Goal: Task Accomplishment & Management: Complete application form

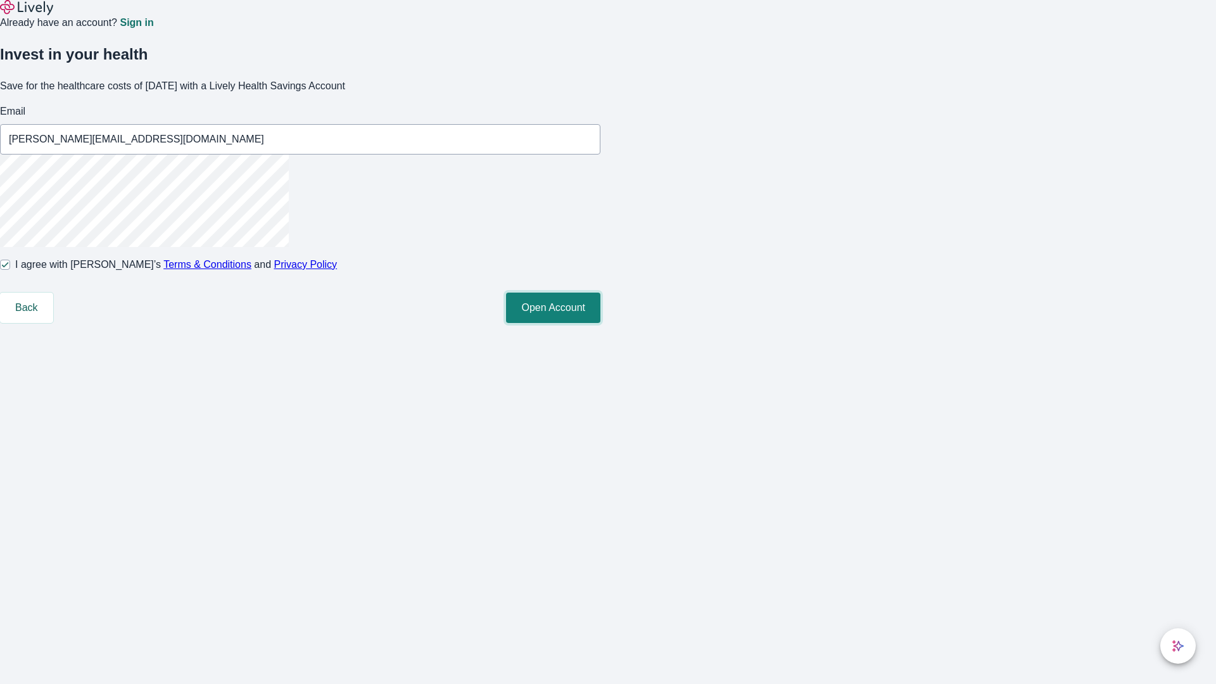
click at [600, 323] on button "Open Account" at bounding box center [553, 308] width 94 height 30
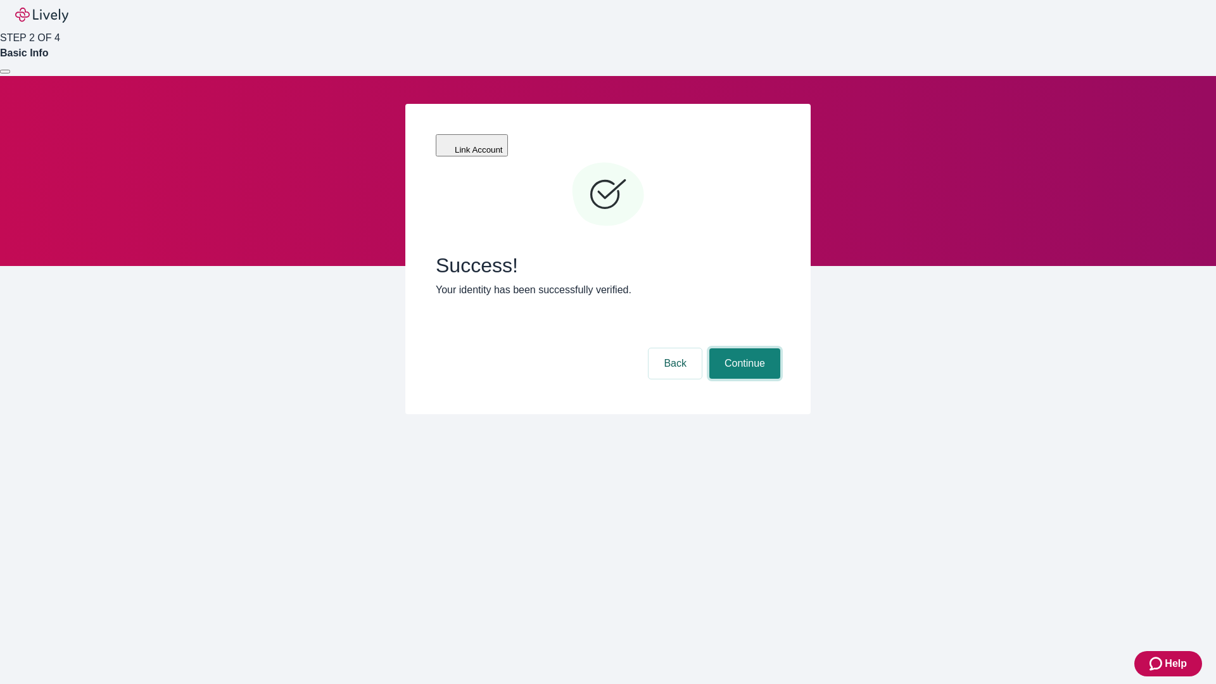
click at [743, 348] on button "Continue" at bounding box center [744, 363] width 71 height 30
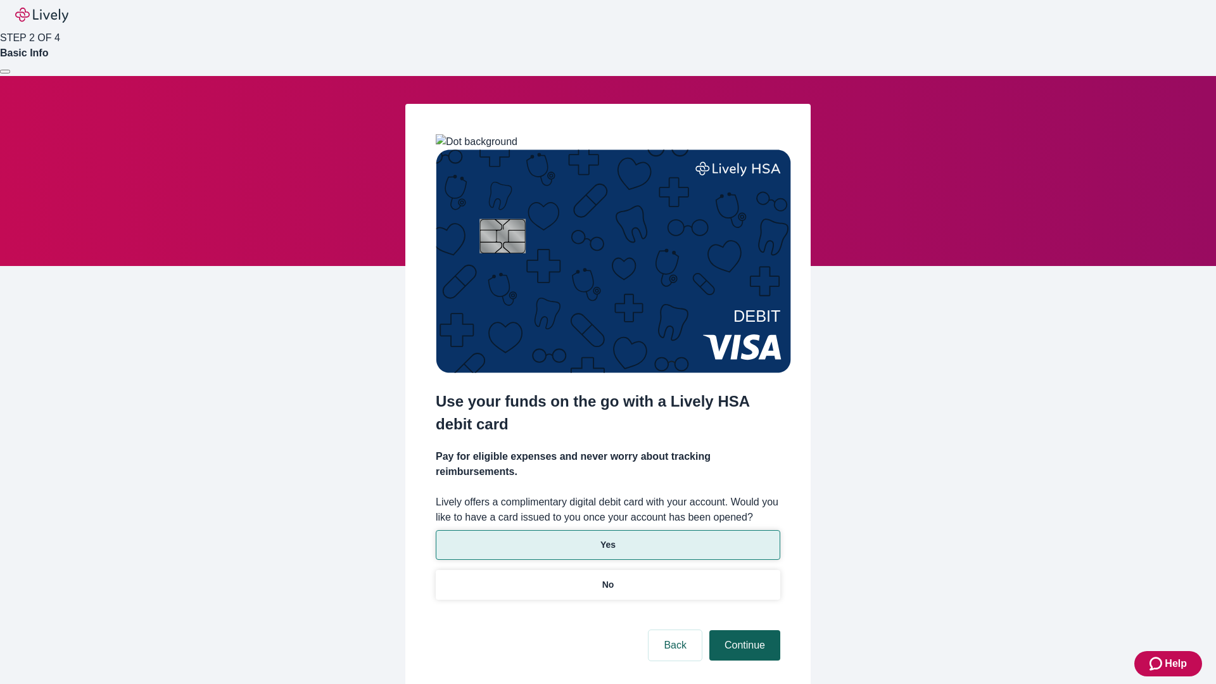
click at [607, 538] on p "Yes" at bounding box center [607, 544] width 15 height 13
click at [743, 630] on button "Continue" at bounding box center [744, 645] width 71 height 30
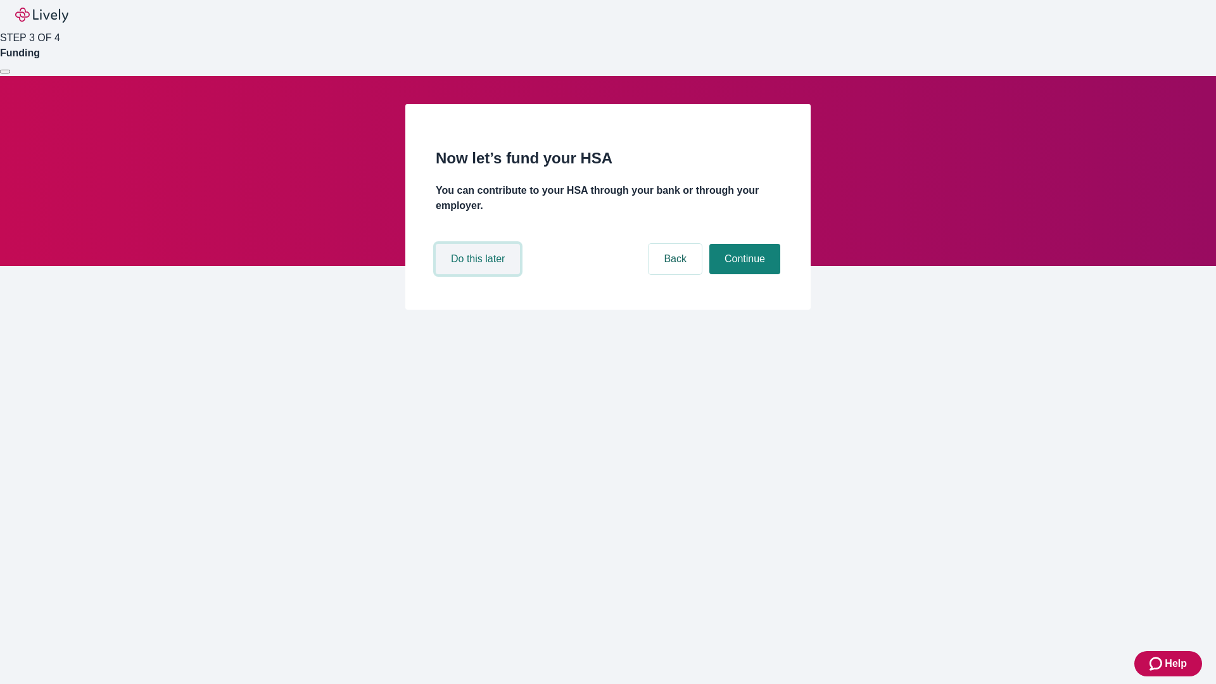
click at [479, 274] on button "Do this later" at bounding box center [478, 259] width 84 height 30
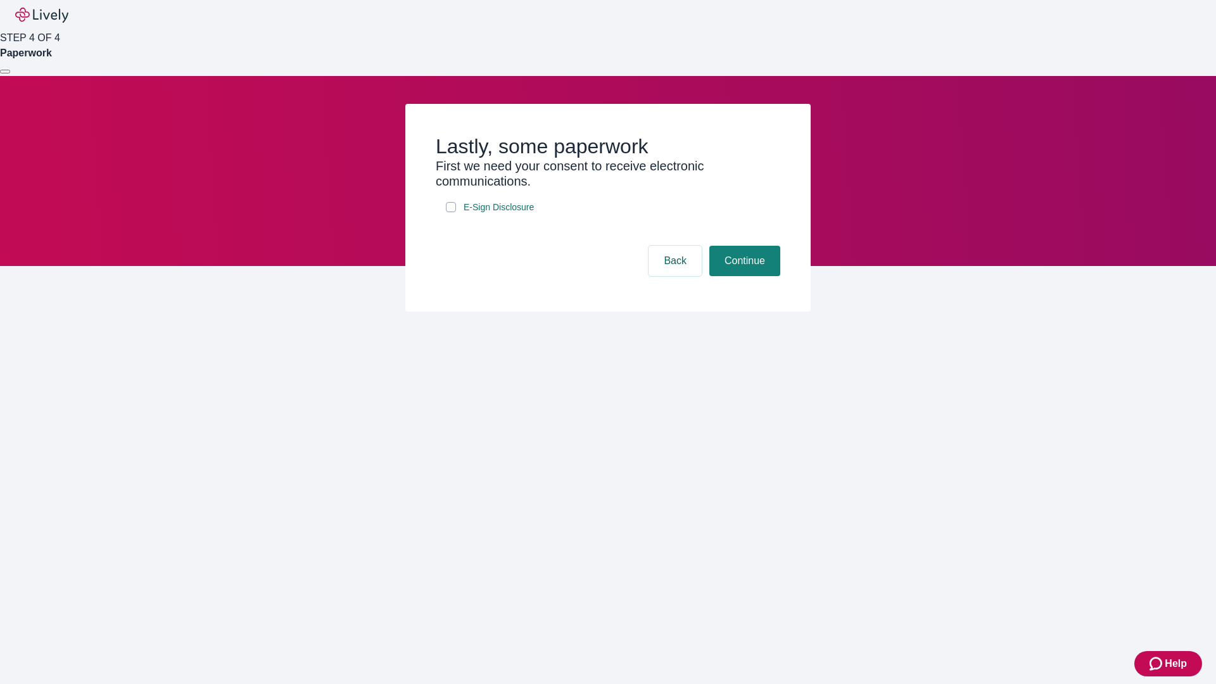
click at [451, 212] on input "E-Sign Disclosure" at bounding box center [451, 207] width 10 height 10
checkbox input "true"
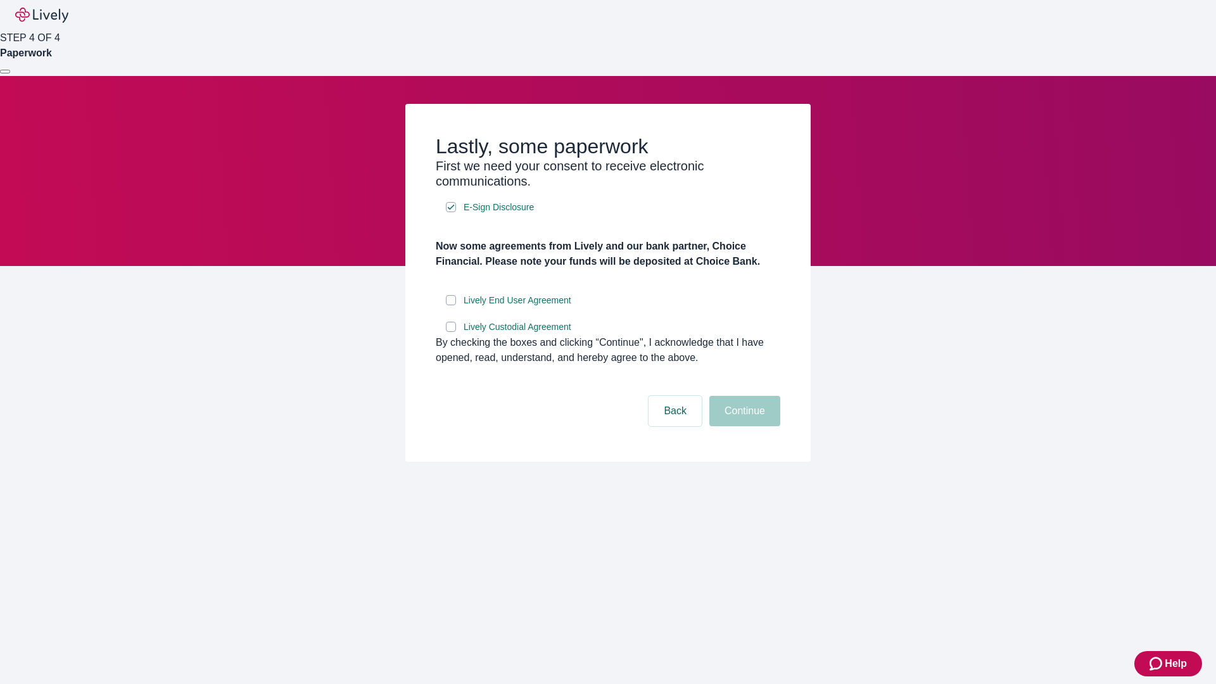
click at [451, 305] on input "Lively End User Agreement" at bounding box center [451, 300] width 10 height 10
checkbox input "true"
click at [451, 332] on input "Lively Custodial Agreement" at bounding box center [451, 327] width 10 height 10
checkbox input "true"
click at [743, 426] on button "Continue" at bounding box center [744, 411] width 71 height 30
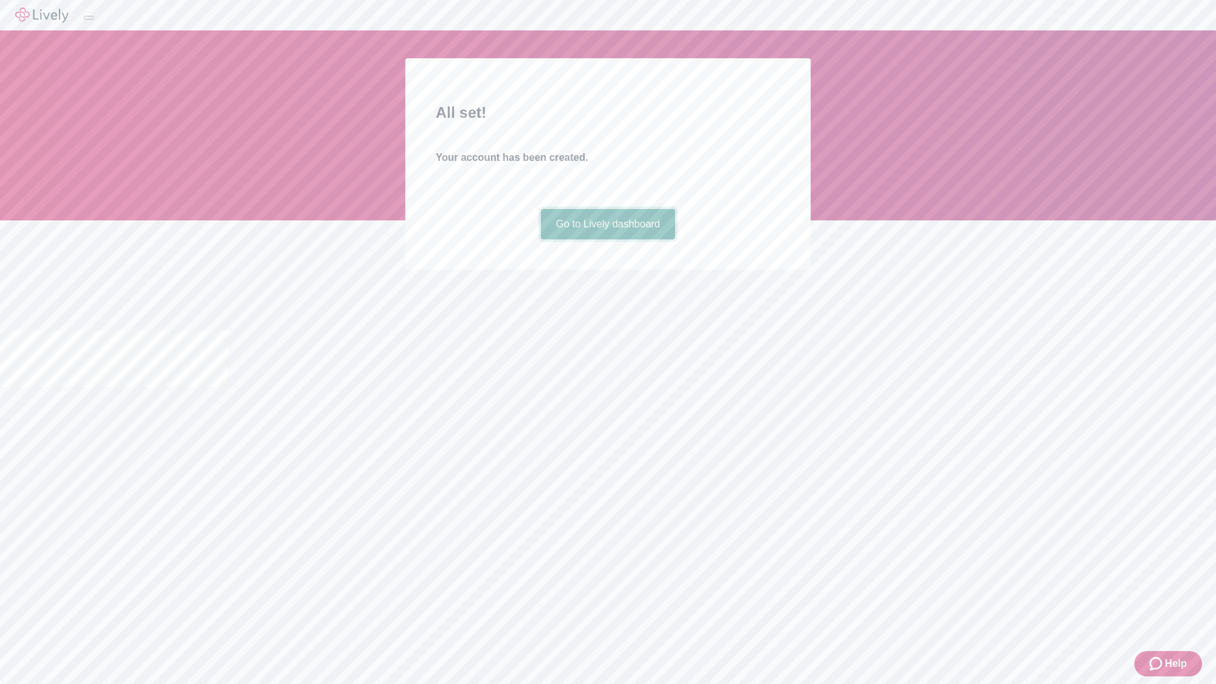
click at [607, 239] on link "Go to Lively dashboard" at bounding box center [608, 224] width 135 height 30
